Goal: Contribute content: Contribute content

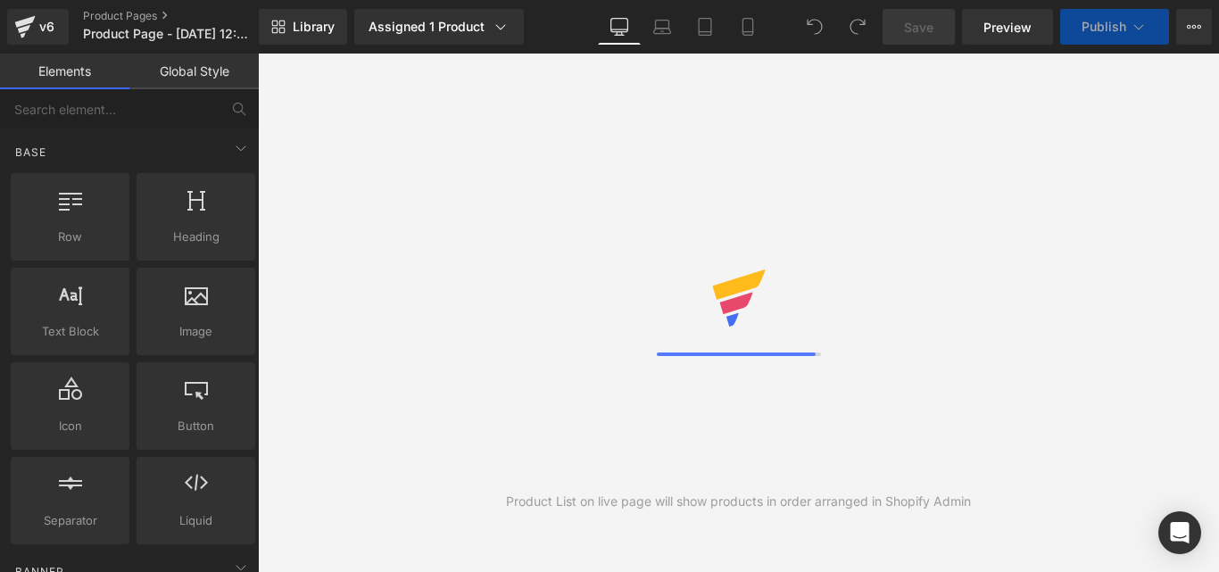
click at [751, 15] on link "Mobile" at bounding box center [747, 27] width 43 height 36
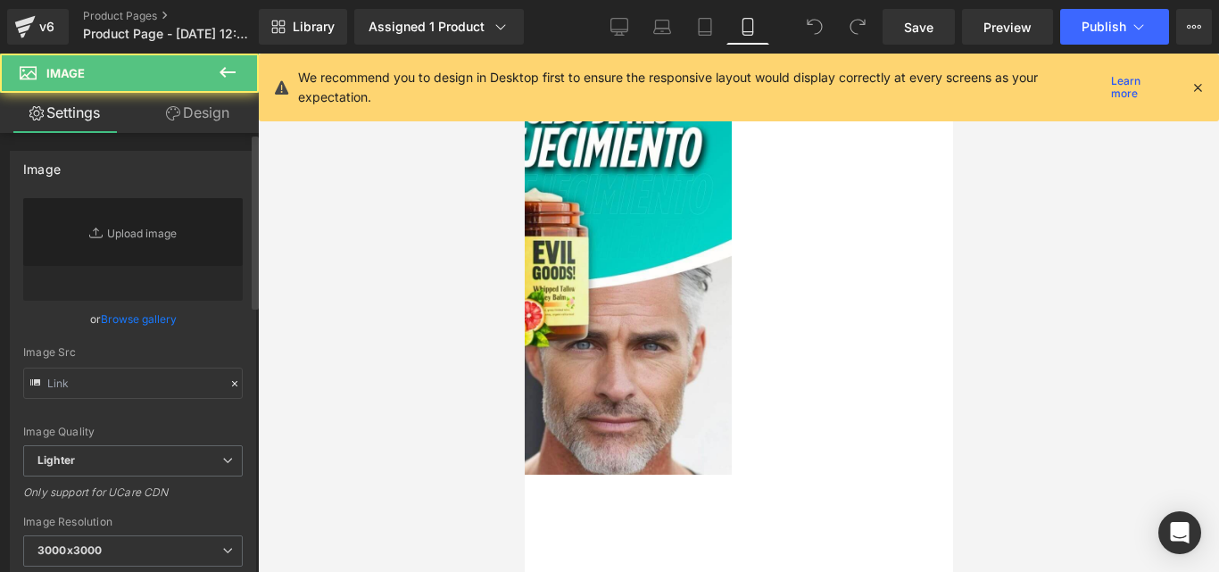
type input "[URL][DOMAIN_NAME][PERSON_NAME]"
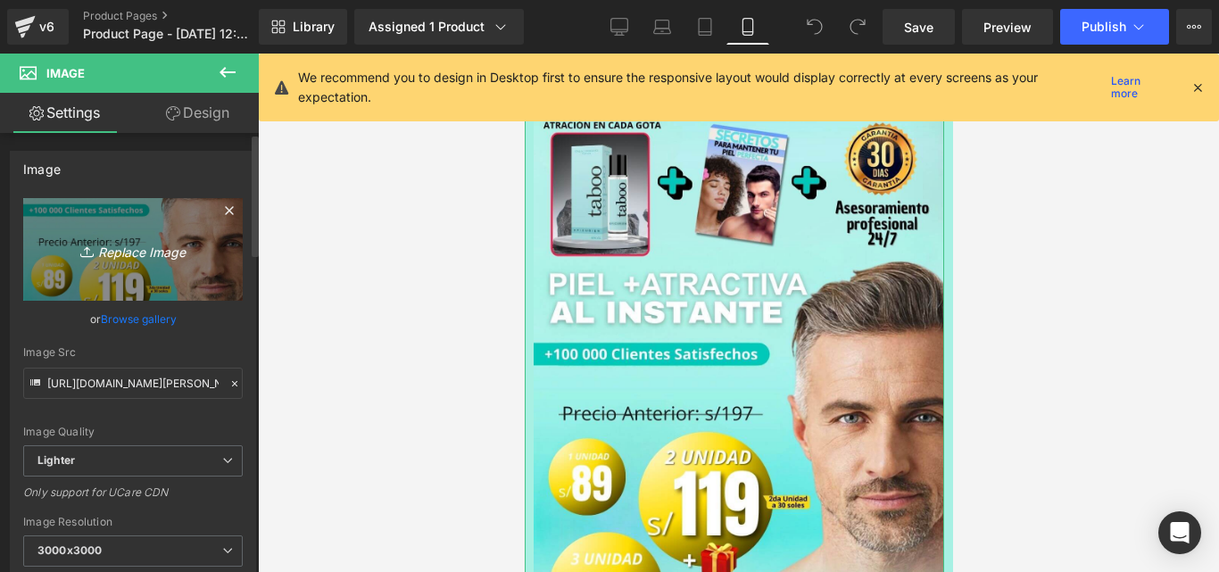
scroll to position [2379, 0]
click at [171, 231] on link "Replace Image" at bounding box center [132, 249] width 219 height 103
type input "C:\fakepath\[PERSON_NAME] ticket medio + REGALO (1).jpg"
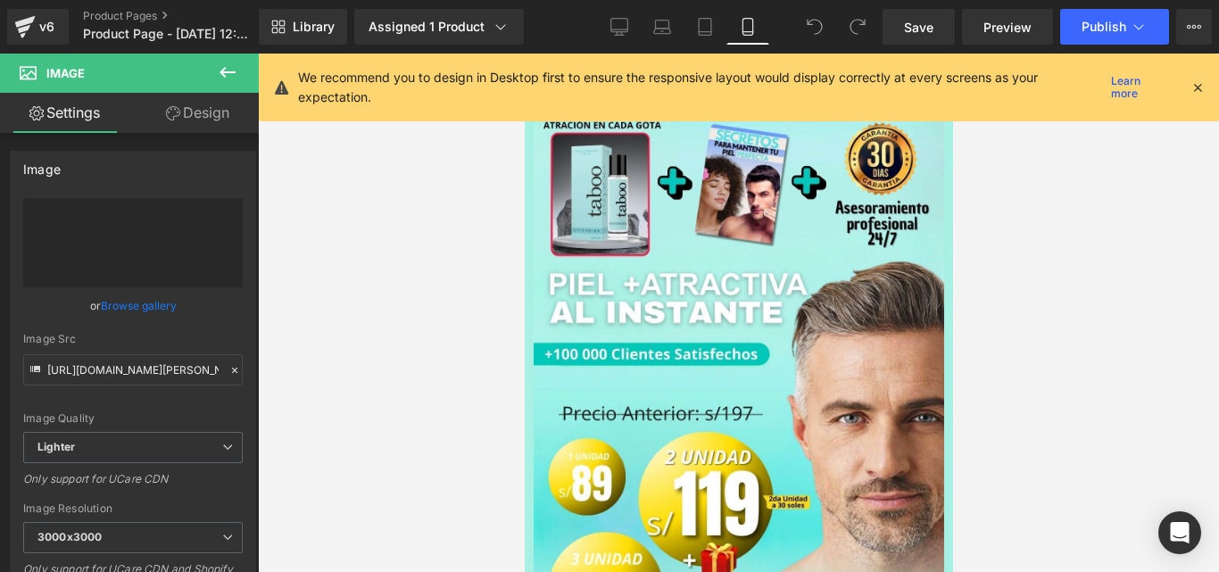
type input "[URL][DOMAIN_NAME][PERSON_NAME]"
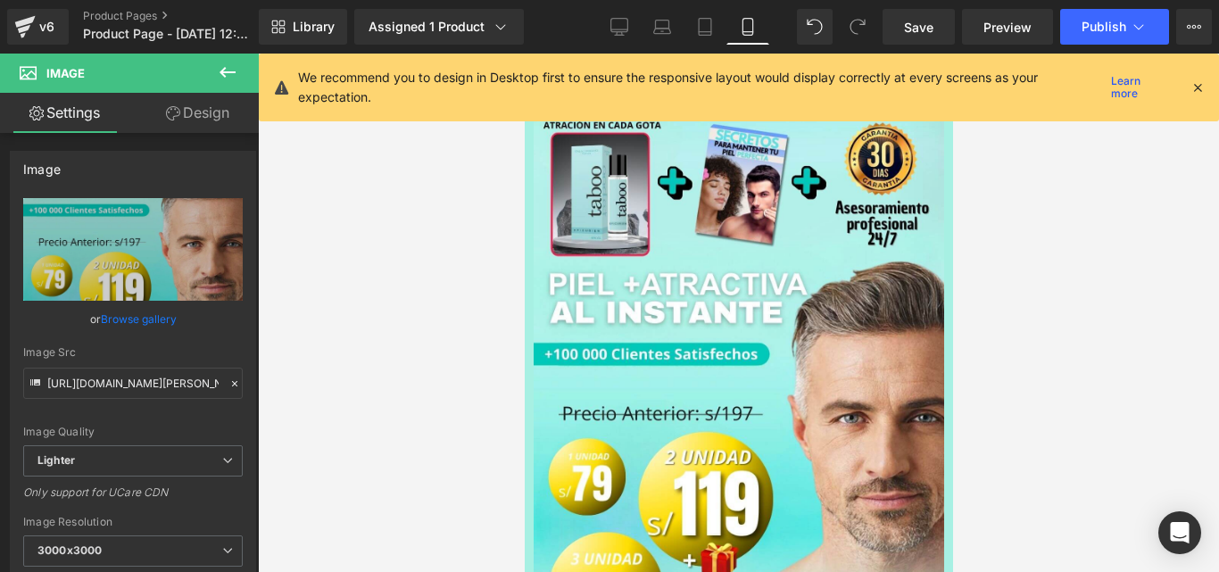
click at [1070, 287] on div at bounding box center [738, 313] width 961 height 518
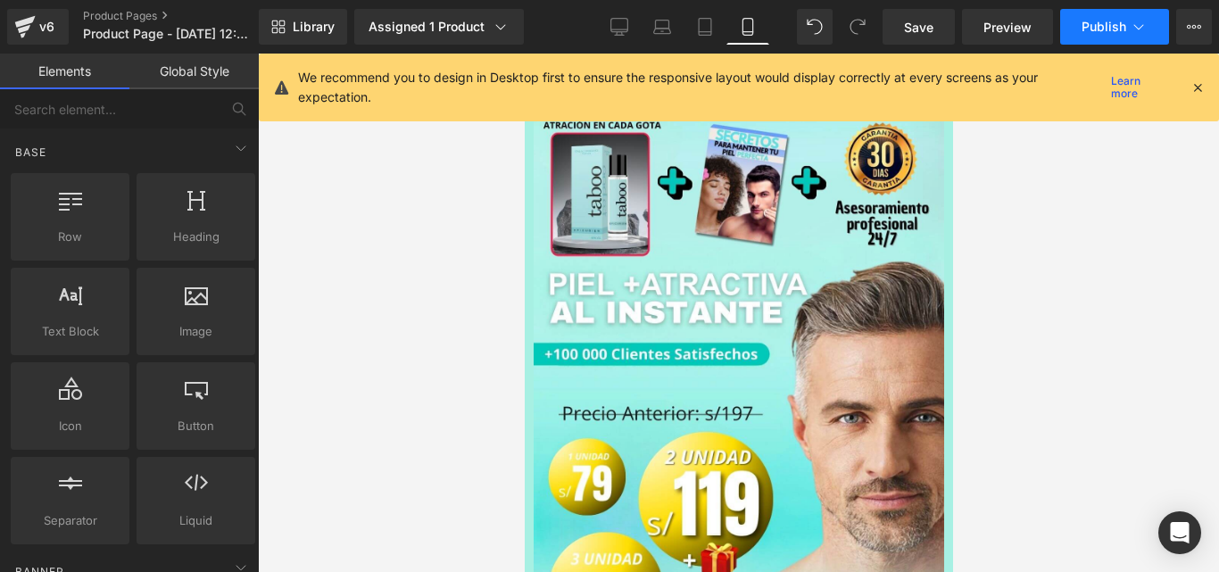
click at [1084, 14] on button "Publish" at bounding box center [1114, 27] width 109 height 36
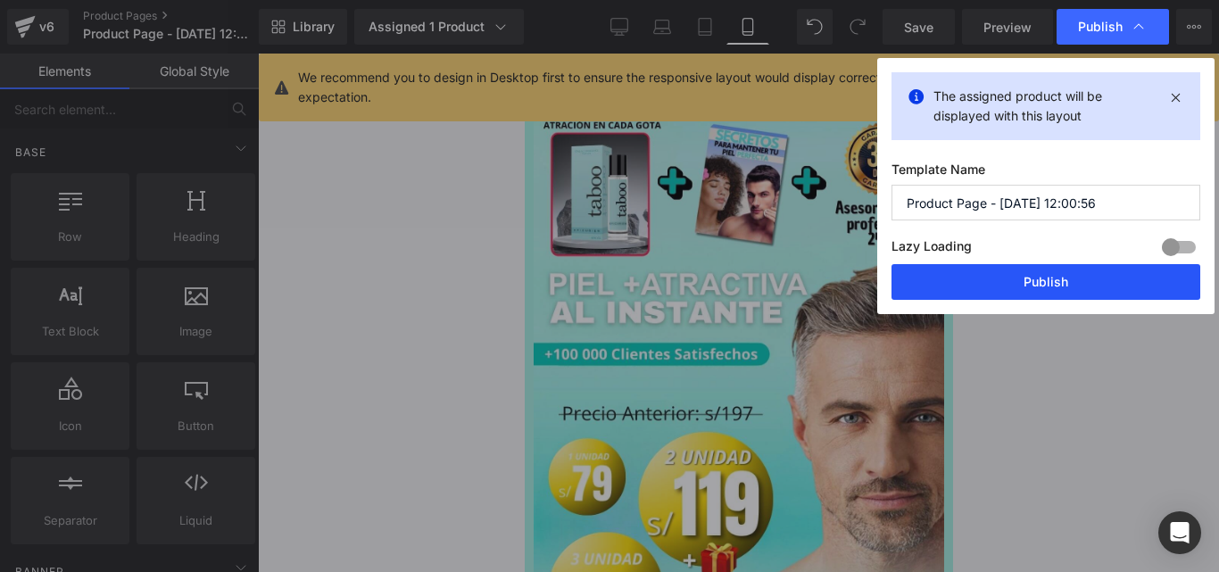
click at [1017, 282] on button "Publish" at bounding box center [1045, 282] width 309 height 36
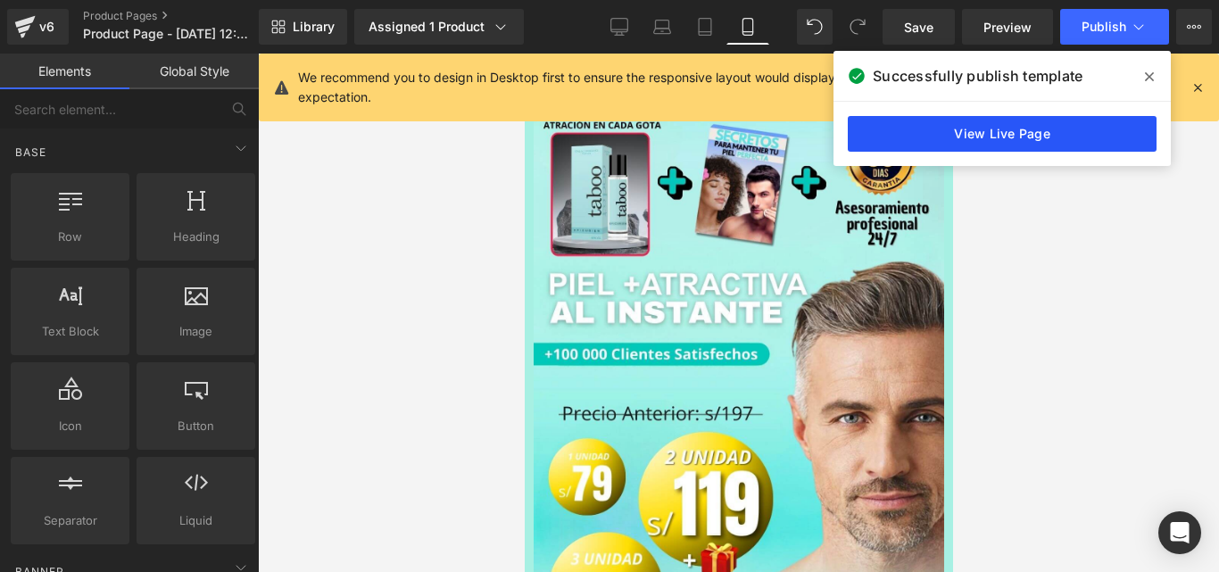
click at [971, 257] on div at bounding box center [738, 313] width 961 height 518
